Goal: Task Accomplishment & Management: Use online tool/utility

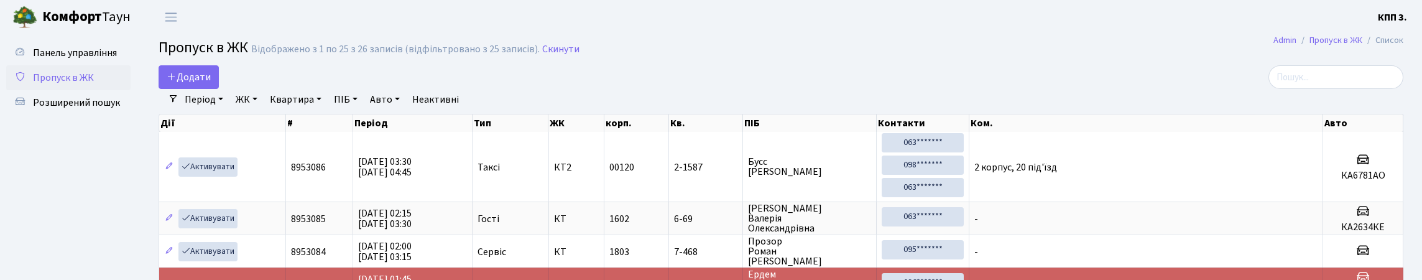
select select "25"
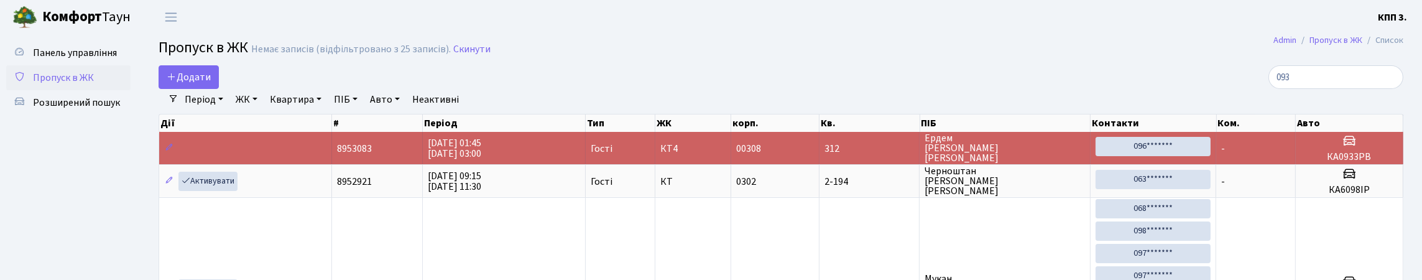
type input "0933"
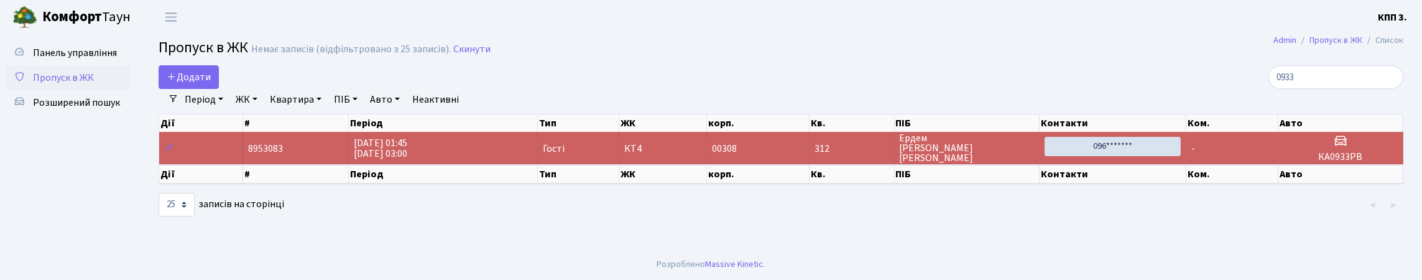
scroll to position [9, 0]
click at [1387, 78] on input "0933" at bounding box center [1335, 77] width 135 height 24
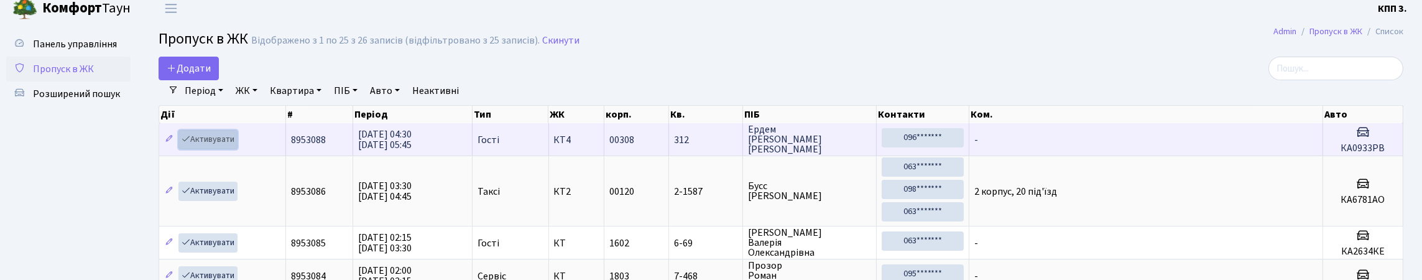
click at [231, 149] on link "Активувати" at bounding box center [207, 139] width 59 height 19
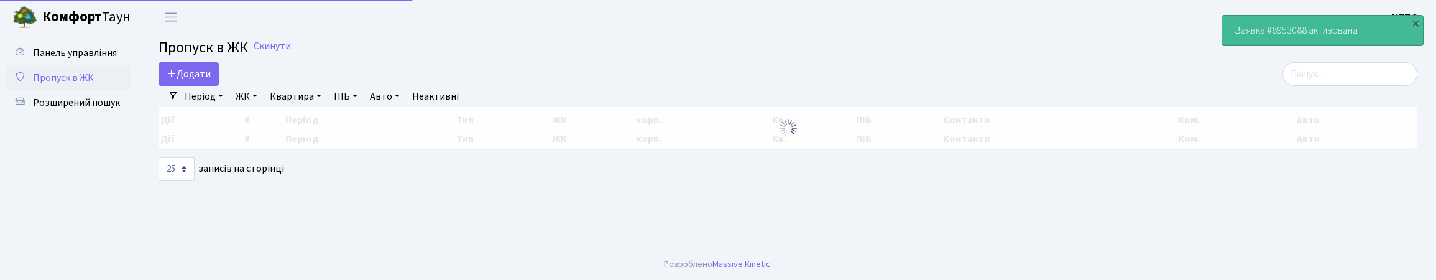
select select "25"
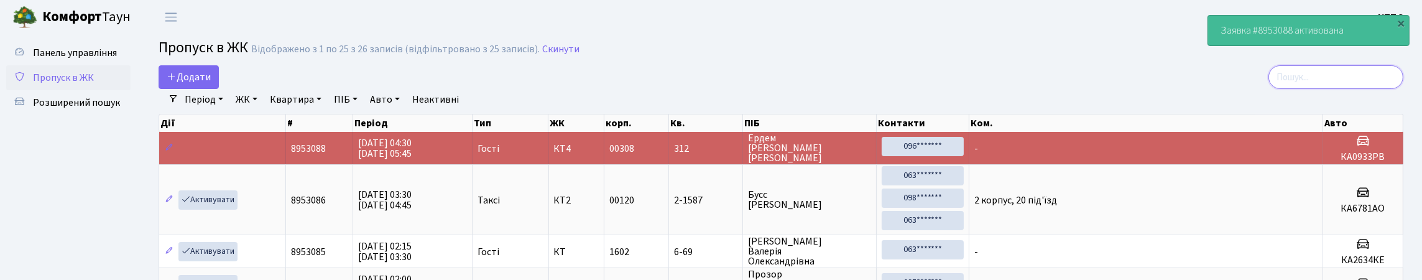
click at [1381, 87] on input "search" at bounding box center [1335, 77] width 135 height 24
